Goal: Information Seeking & Learning: Learn about a topic

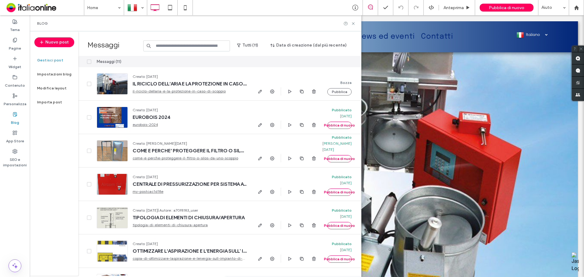
click at [205, 45] on input at bounding box center [186, 45] width 87 height 11
click at [13, 38] on icon at bounding box center [14, 40] width 5 height 5
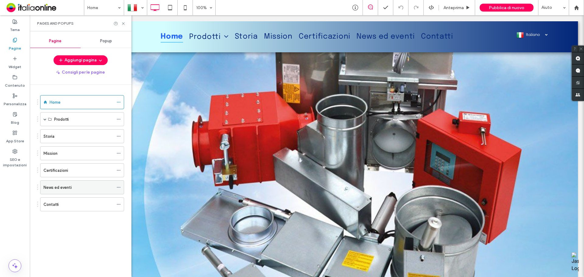
click at [72, 193] on div "News ed eventi" at bounding box center [79, 187] width 70 height 13
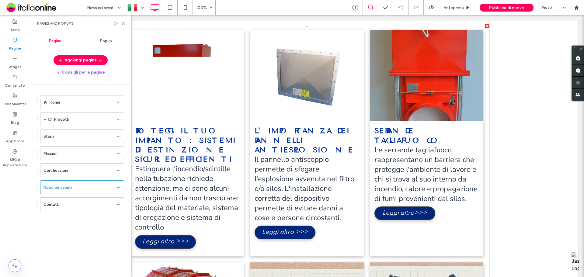
scroll to position [335, 0]
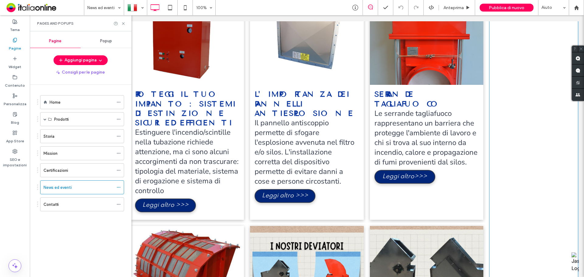
click at [330, 200] on span "L'IMPORTANZA DEI PANNELLI ANTIESPLOSIONE Il pannello antiscoppio permette di sf…" at bounding box center [307, 152] width 114 height 135
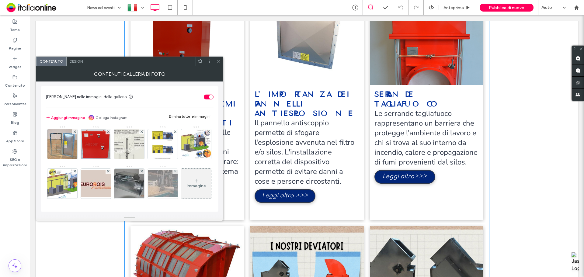
scroll to position [199, 0]
click at [165, 170] on img at bounding box center [163, 183] width 49 height 27
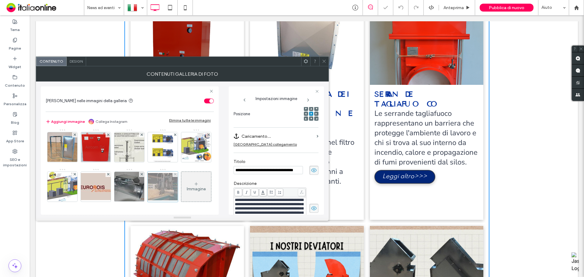
scroll to position [0, 0]
click at [325, 63] on icon at bounding box center [324, 61] width 5 height 5
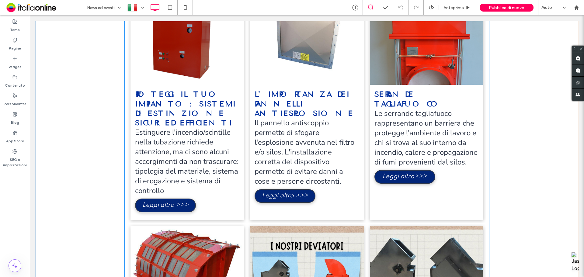
click at [312, 51] on link at bounding box center [307, 39] width 114 height 91
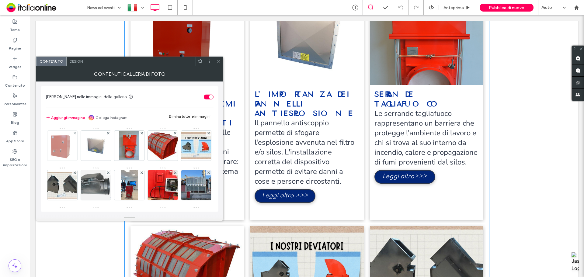
click at [65, 152] on img at bounding box center [62, 146] width 45 height 30
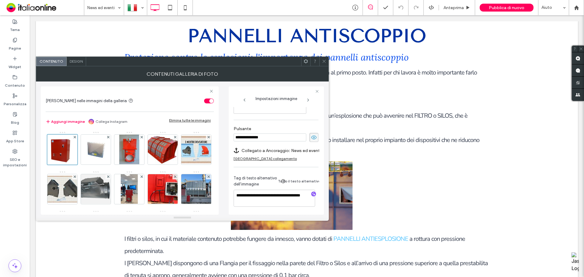
click at [326, 67] on div "Contenuti galleria di foto" at bounding box center [182, 73] width 293 height 15
click at [326, 63] on icon at bounding box center [324, 61] width 5 height 5
